Goal: Navigation & Orientation: Understand site structure

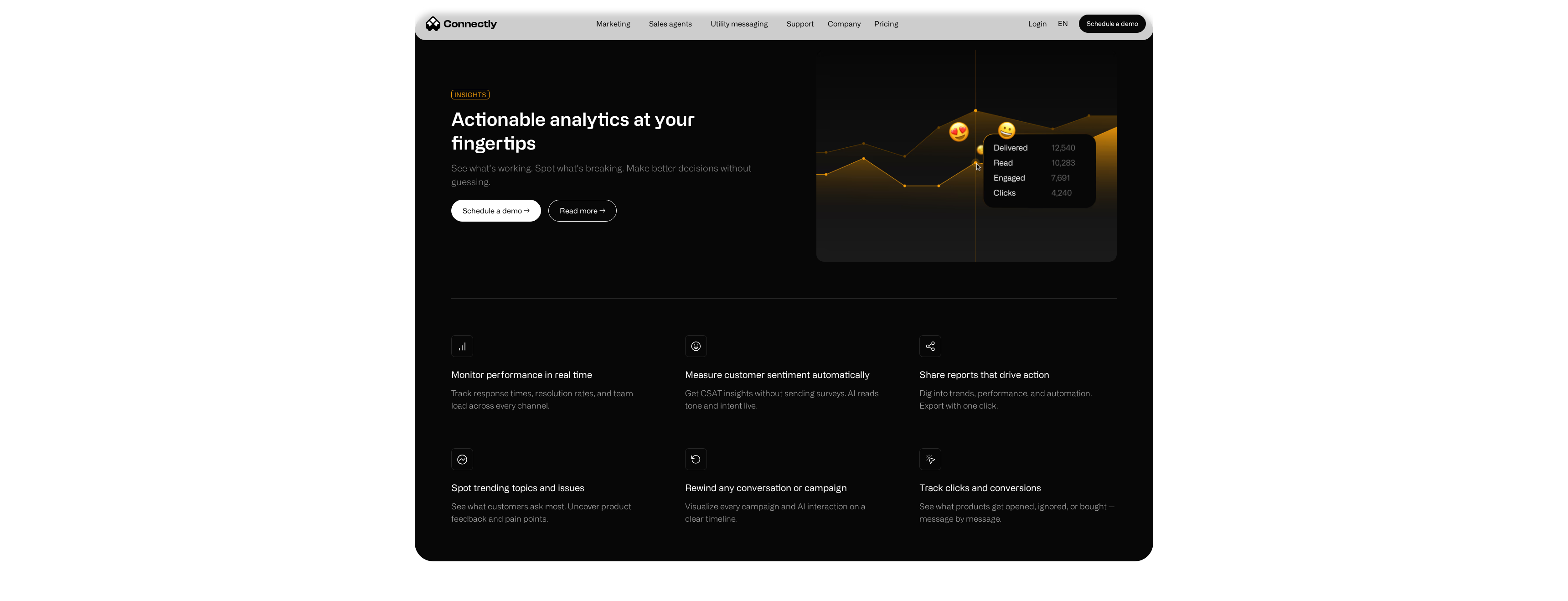
scroll to position [2378, 0]
click at [1290, 168] on div "INSIGHTS Actionable analytics at your fingertips See what’s working. Spot what’…" at bounding box center [784, 288] width 1568 height 548
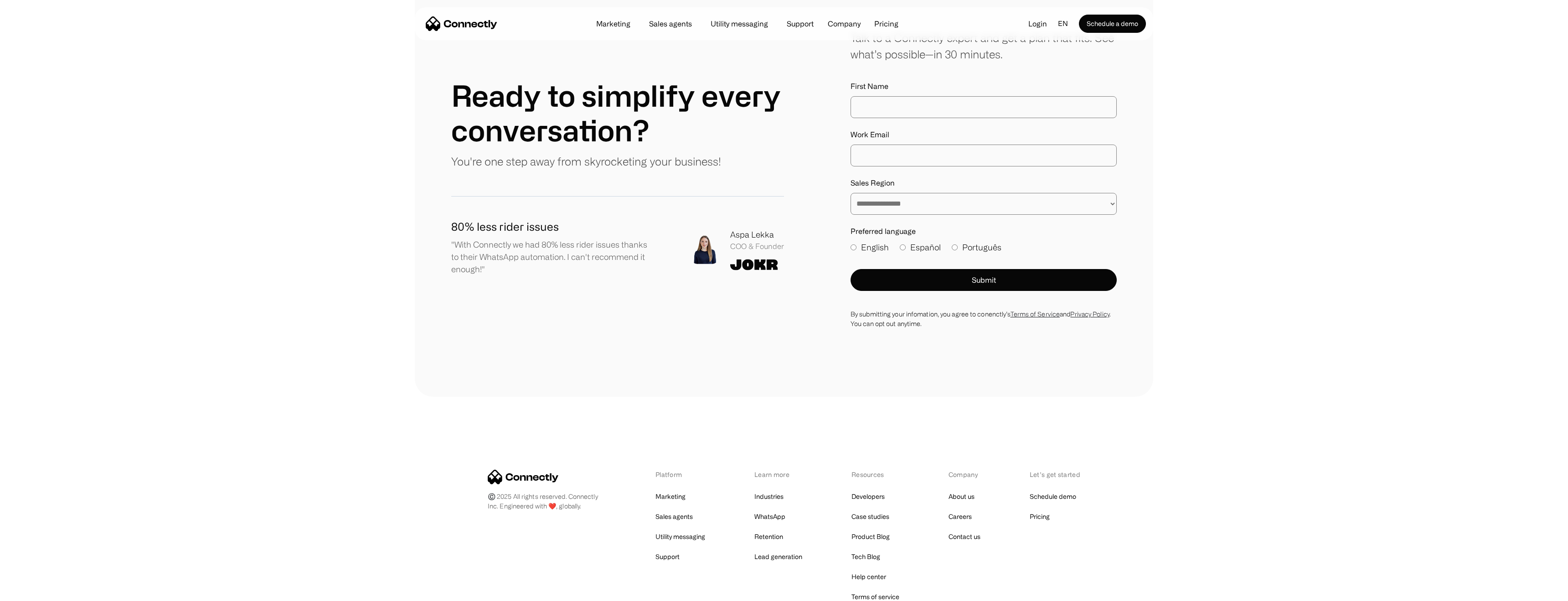
scroll to position [5056, 0]
click at [1052, 490] on div "Schedule demo Pricing" at bounding box center [1055, 506] width 51 height 33
click at [1045, 510] on link "Pricing" at bounding box center [1040, 516] width 20 height 13
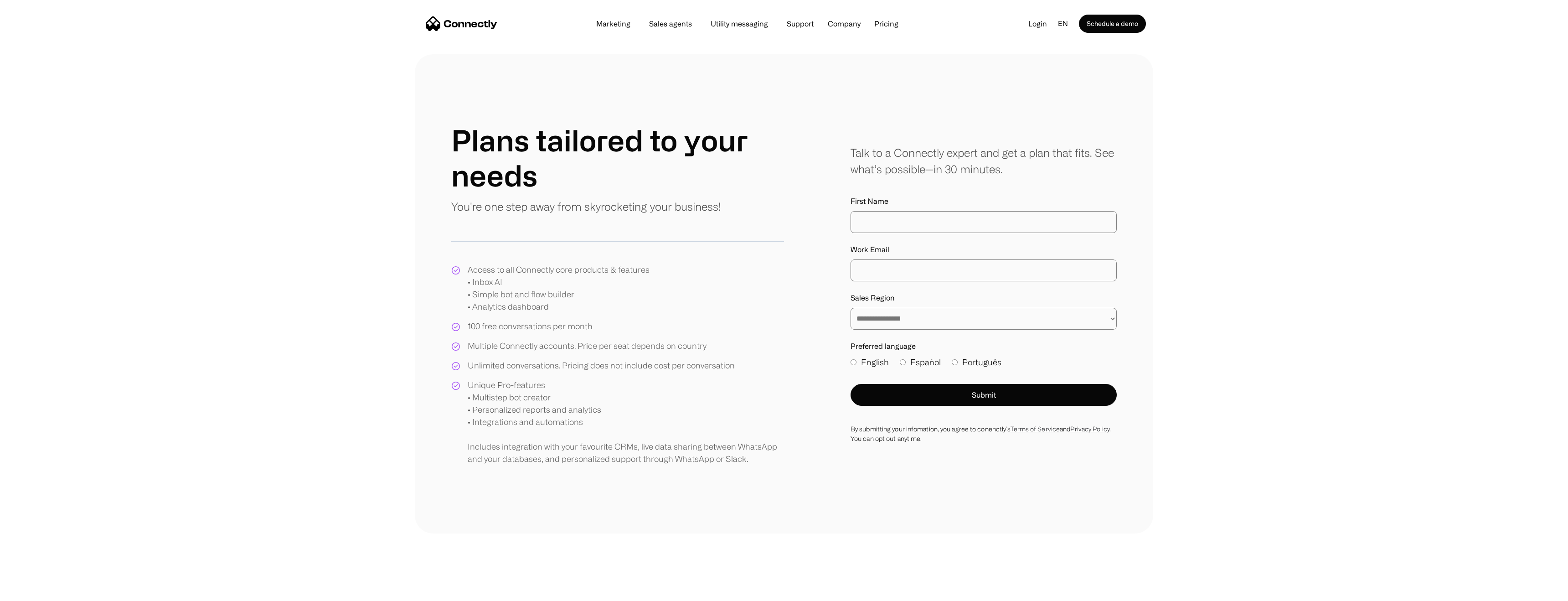
scroll to position [7, 0]
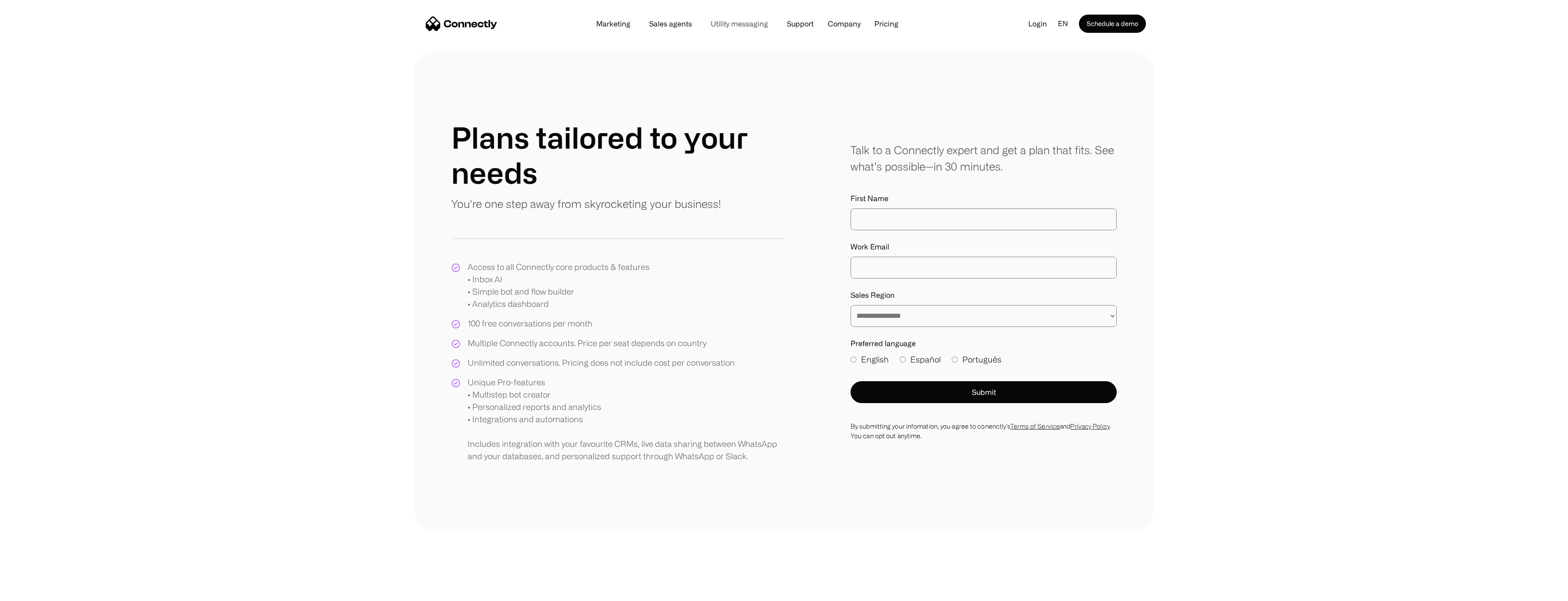
click at [749, 27] on link "Utility messaging" at bounding box center [739, 24] width 72 height 7
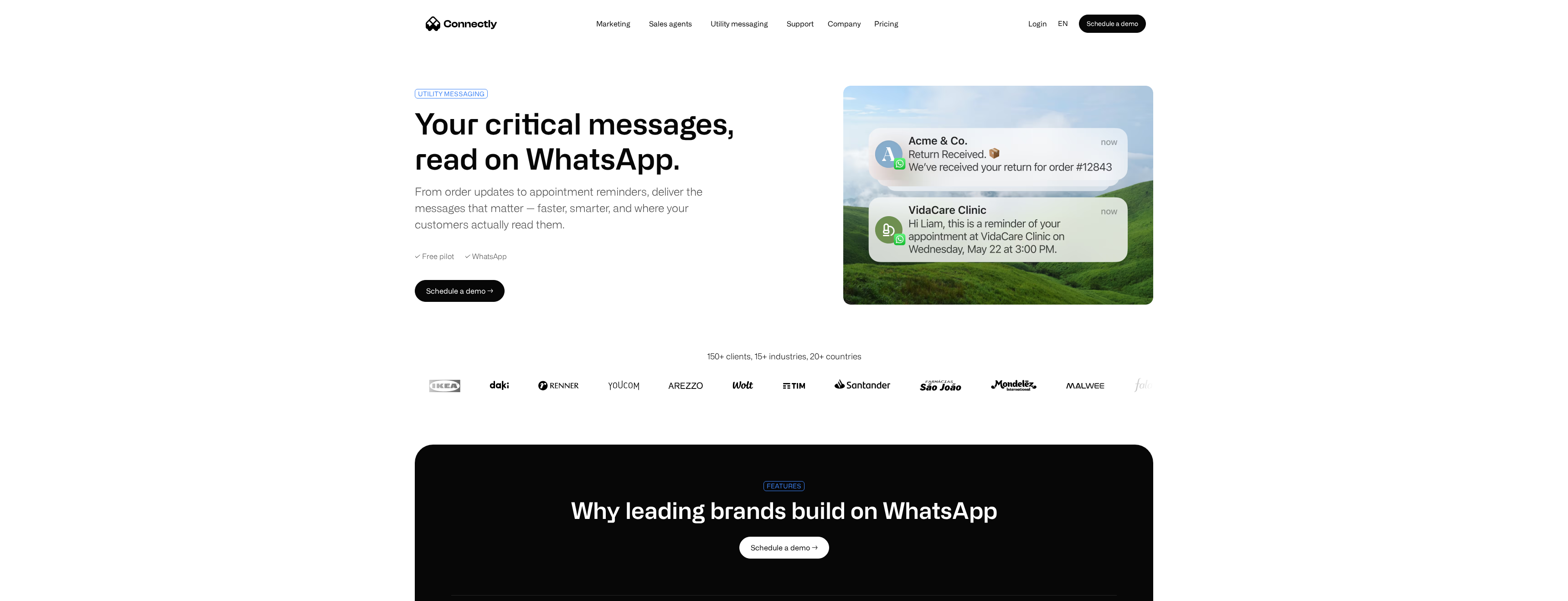
click at [749, 26] on link "Utility messaging" at bounding box center [739, 24] width 72 height 7
click at [797, 24] on link "Support" at bounding box center [800, 24] width 41 height 7
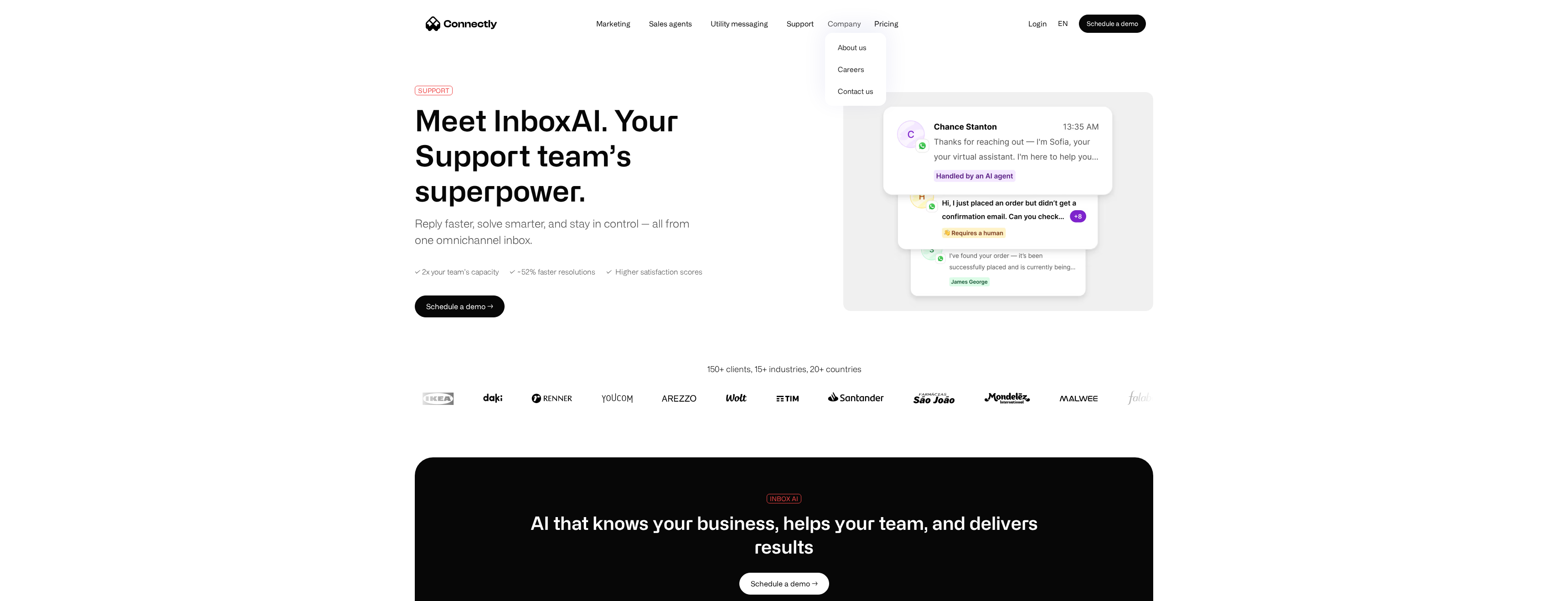
click at [836, 25] on div "Company" at bounding box center [844, 23] width 33 height 13
drag, startPoint x: 894, startPoint y: 28, endPoint x: 803, endPoint y: 25, distance: 91.0
click at [893, 28] on div "Marketing Sales agents Utility messaging Support Company About us Careers Conta…" at bounding box center [747, 23] width 319 height 13
click at [606, 20] on link "Marketing" at bounding box center [613, 24] width 49 height 7
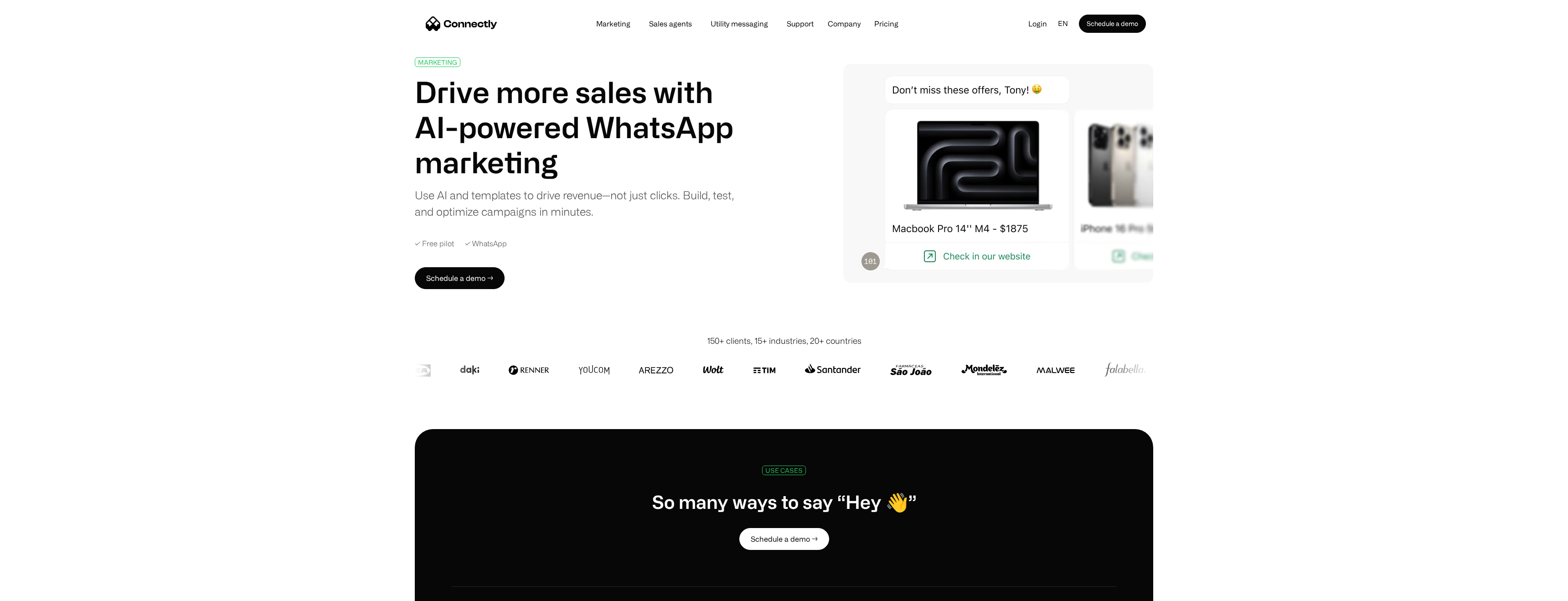
scroll to position [57, 0]
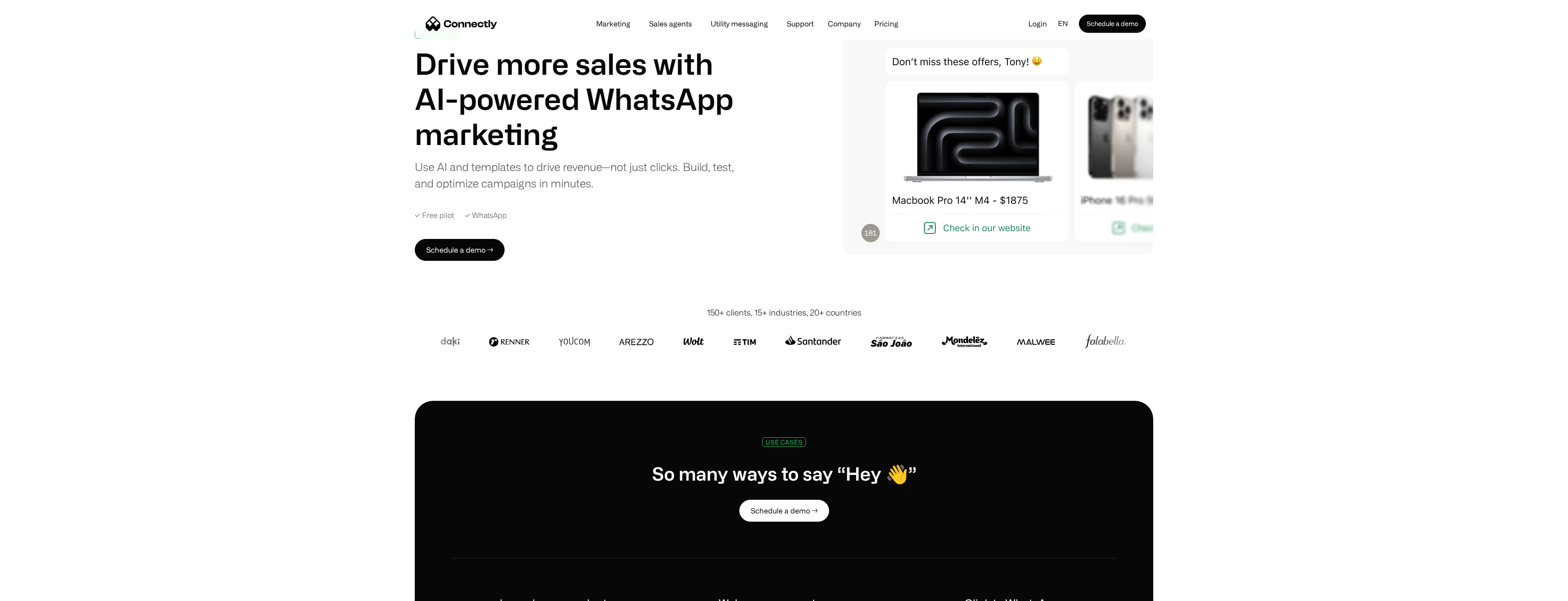
click at [835, 349] on img at bounding box center [813, 342] width 56 height 22
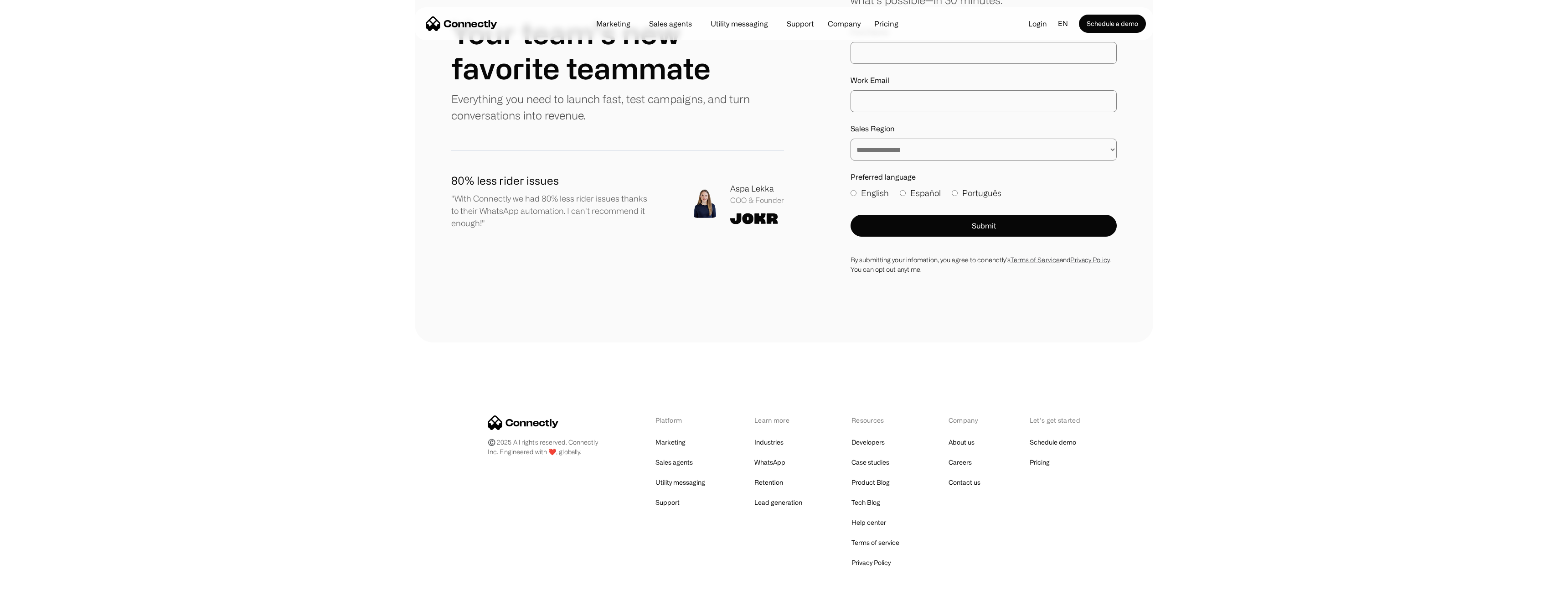
scroll to position [3112, 0]
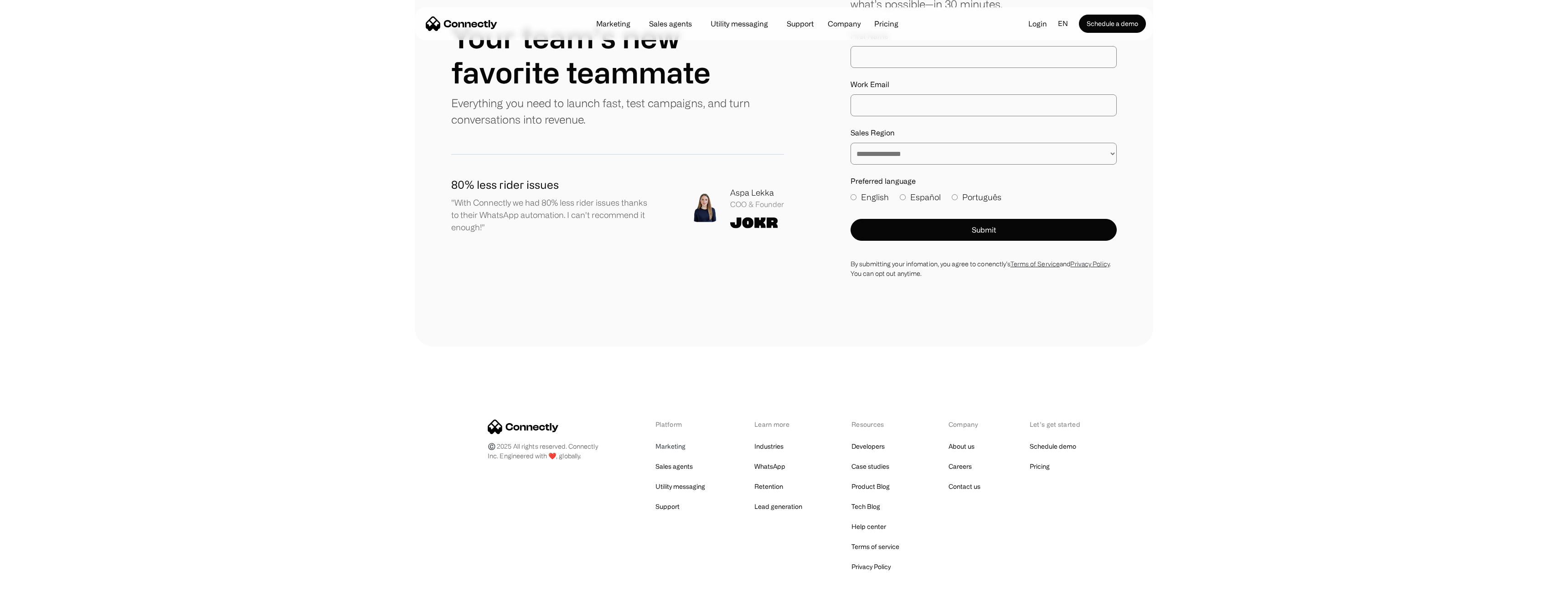
click at [669, 440] on link "Marketing" at bounding box center [670, 446] width 30 height 13
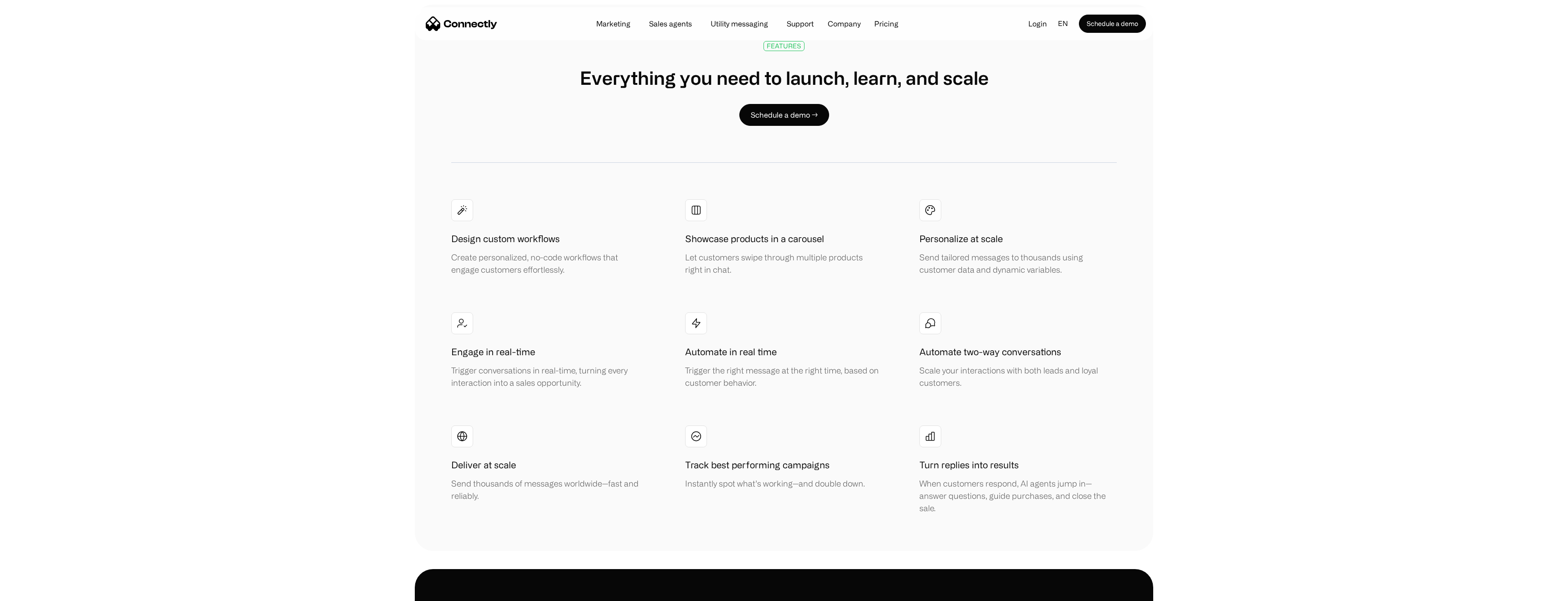
scroll to position [1607, 0]
